Goal: Find specific page/section: Find specific page/section

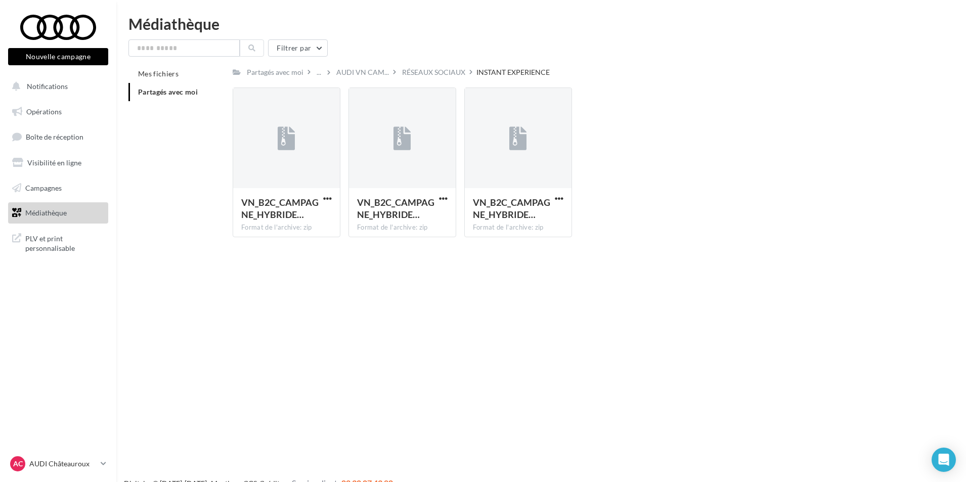
click at [82, 462] on p "AUDI Châteauroux" at bounding box center [62, 463] width 67 height 10
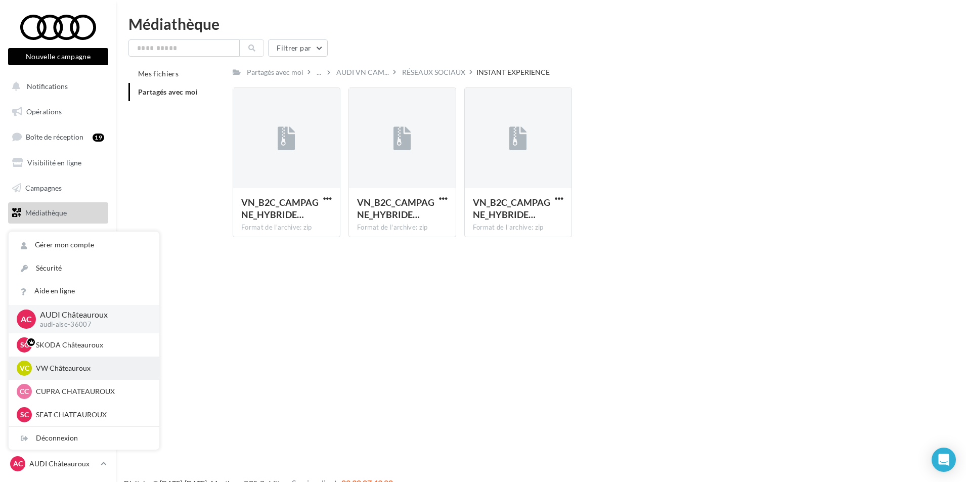
click at [102, 365] on p "VW Châteauroux" at bounding box center [91, 368] width 111 height 10
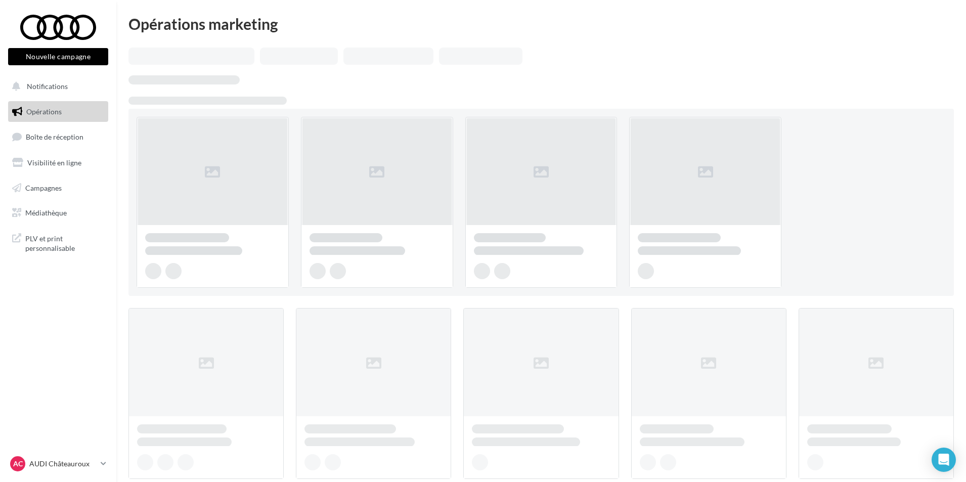
click at [85, 462] on p "AUDI Châteauroux" at bounding box center [62, 463] width 67 height 10
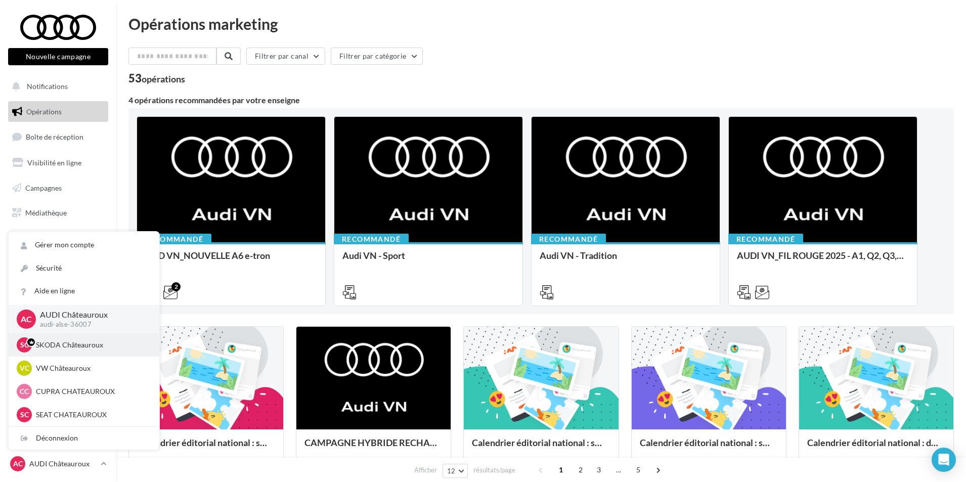
click at [106, 340] on p "SKODA Châteauroux" at bounding box center [91, 345] width 111 height 10
